Goal: Task Accomplishment & Management: Check status

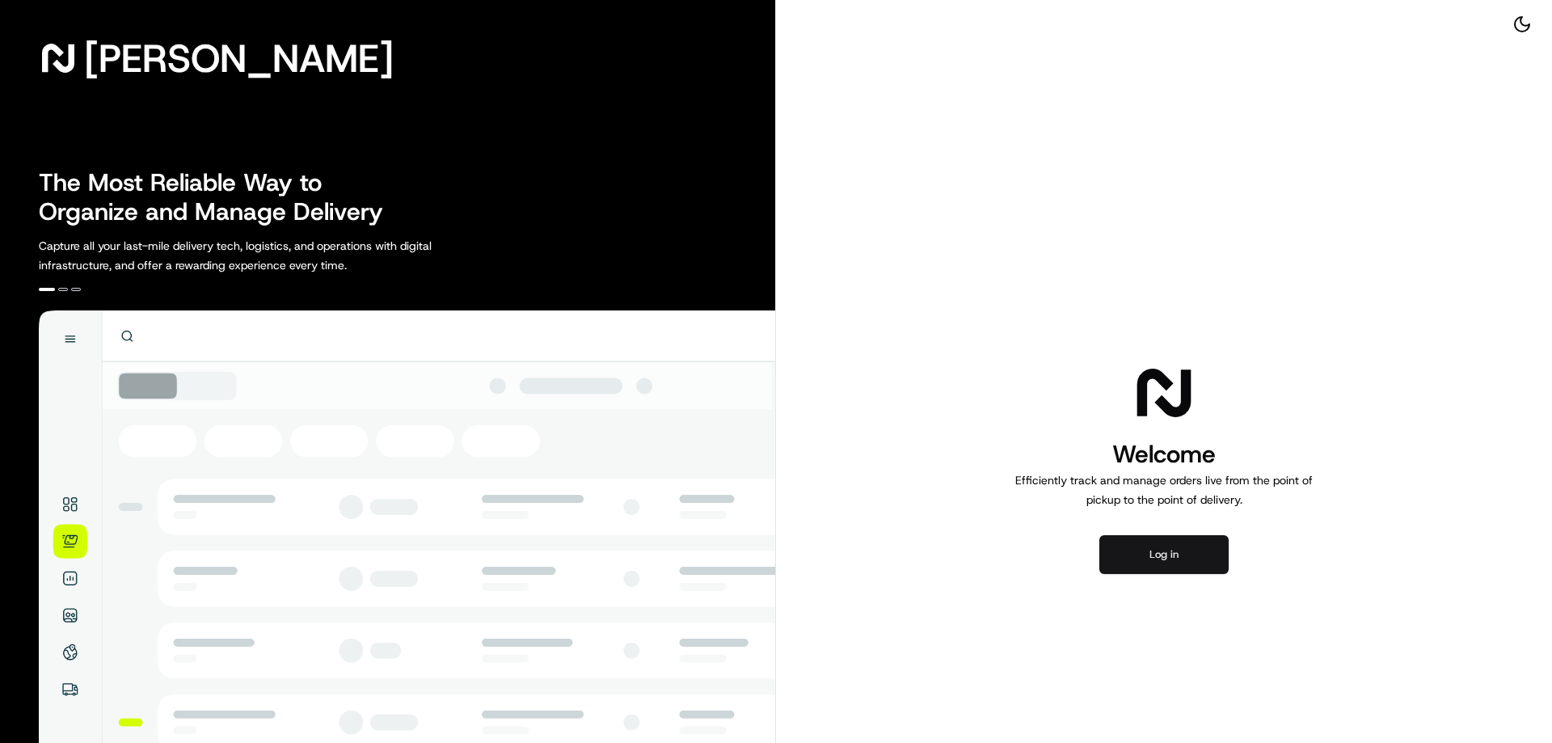
click at [1189, 557] on button "Log in" at bounding box center [1164, 554] width 129 height 39
